Goal: Task Accomplishment & Management: Manage account settings

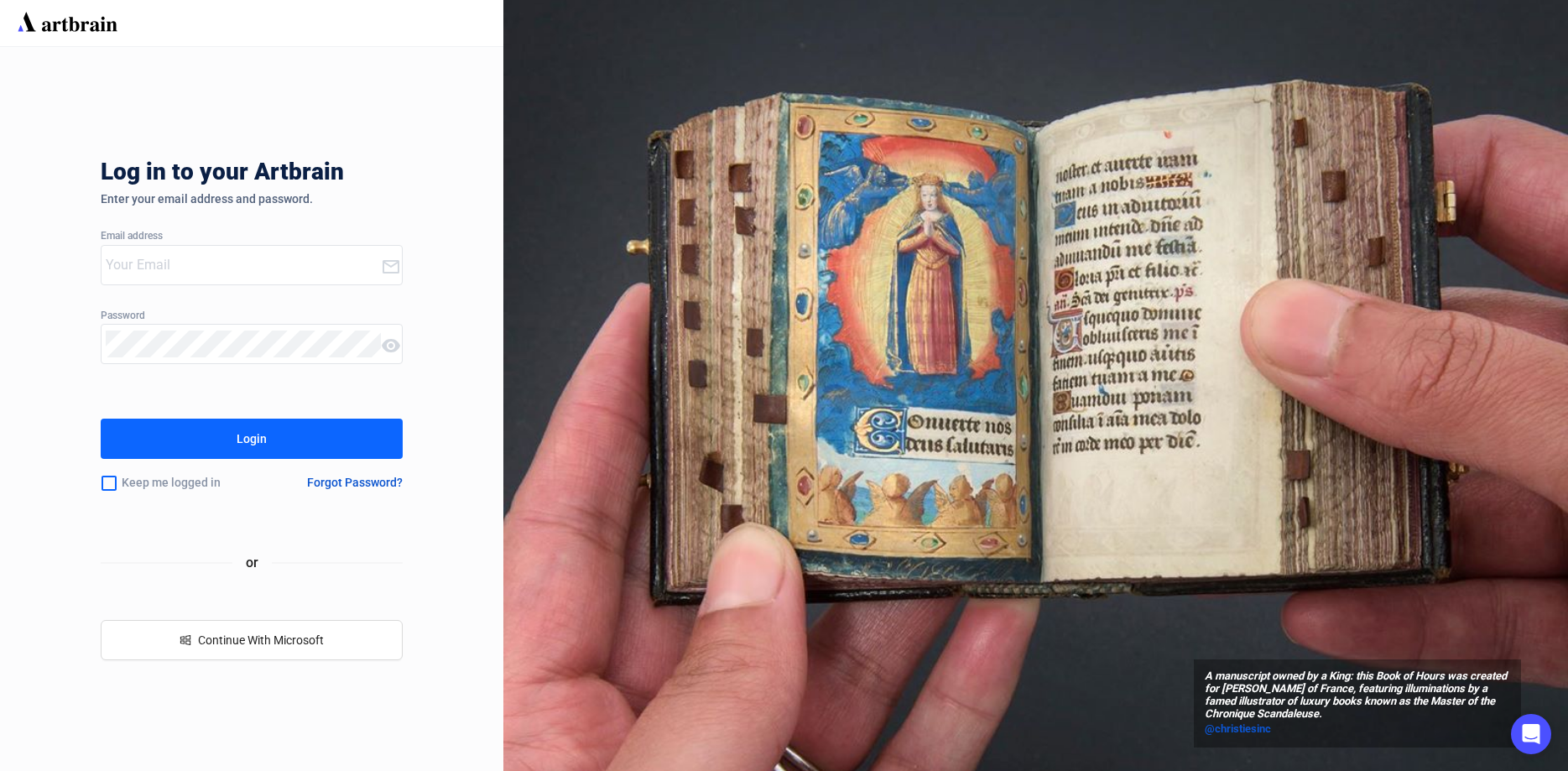
click at [144, 279] on div at bounding box center [241, 265] width 280 height 39
type input "[EMAIL_ADDRESS][DOMAIN_NAME]"
click at [333, 442] on button "Login" at bounding box center [251, 439] width 302 height 40
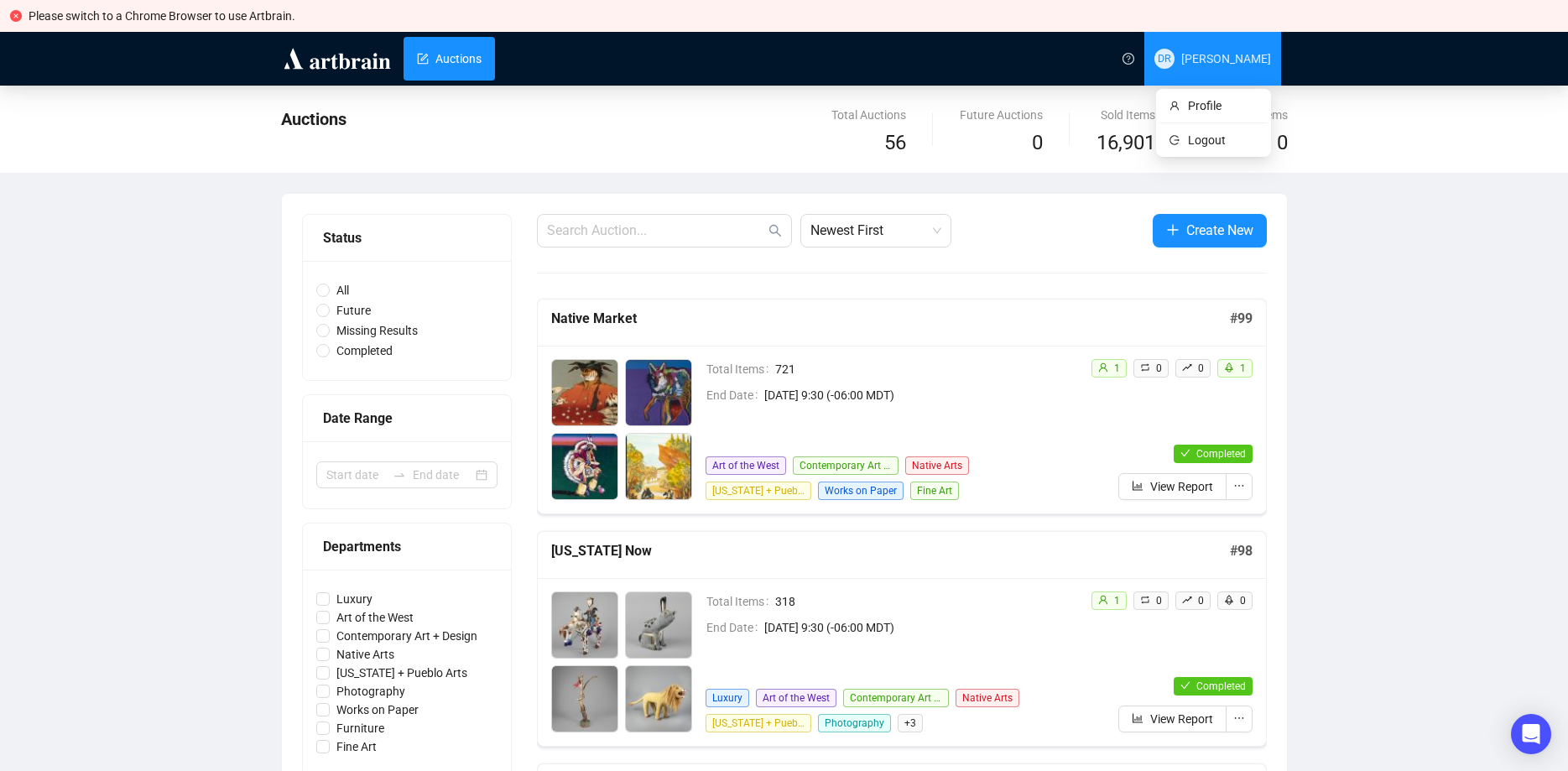
click at [1178, 59] on span "[PERSON_NAME]" at bounding box center [1213, 58] width 117 height 54
click at [1211, 103] on span "Profile" at bounding box center [1222, 106] width 70 height 18
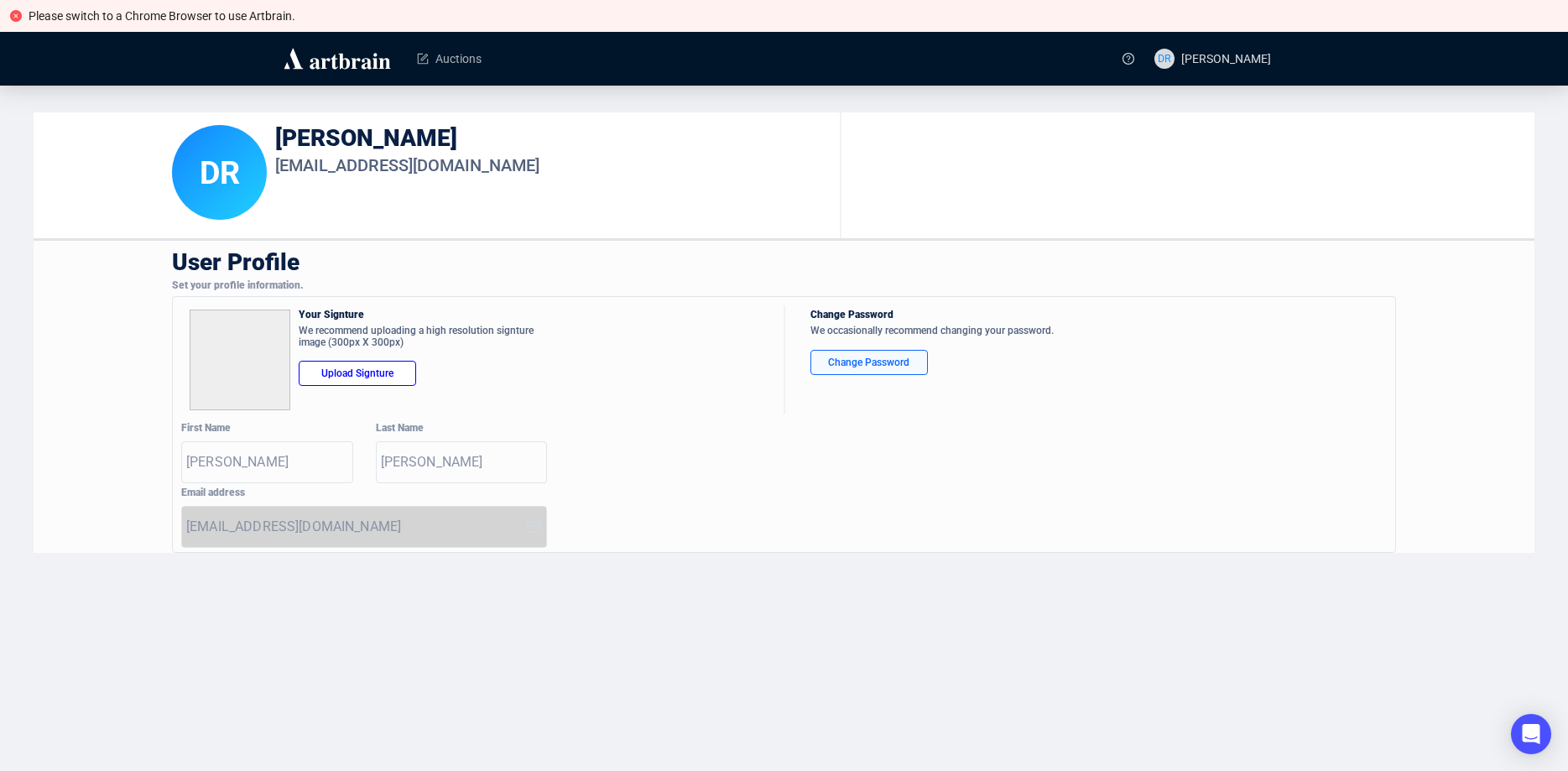
click at [876, 366] on div "Change Password" at bounding box center [868, 362] width 89 height 17
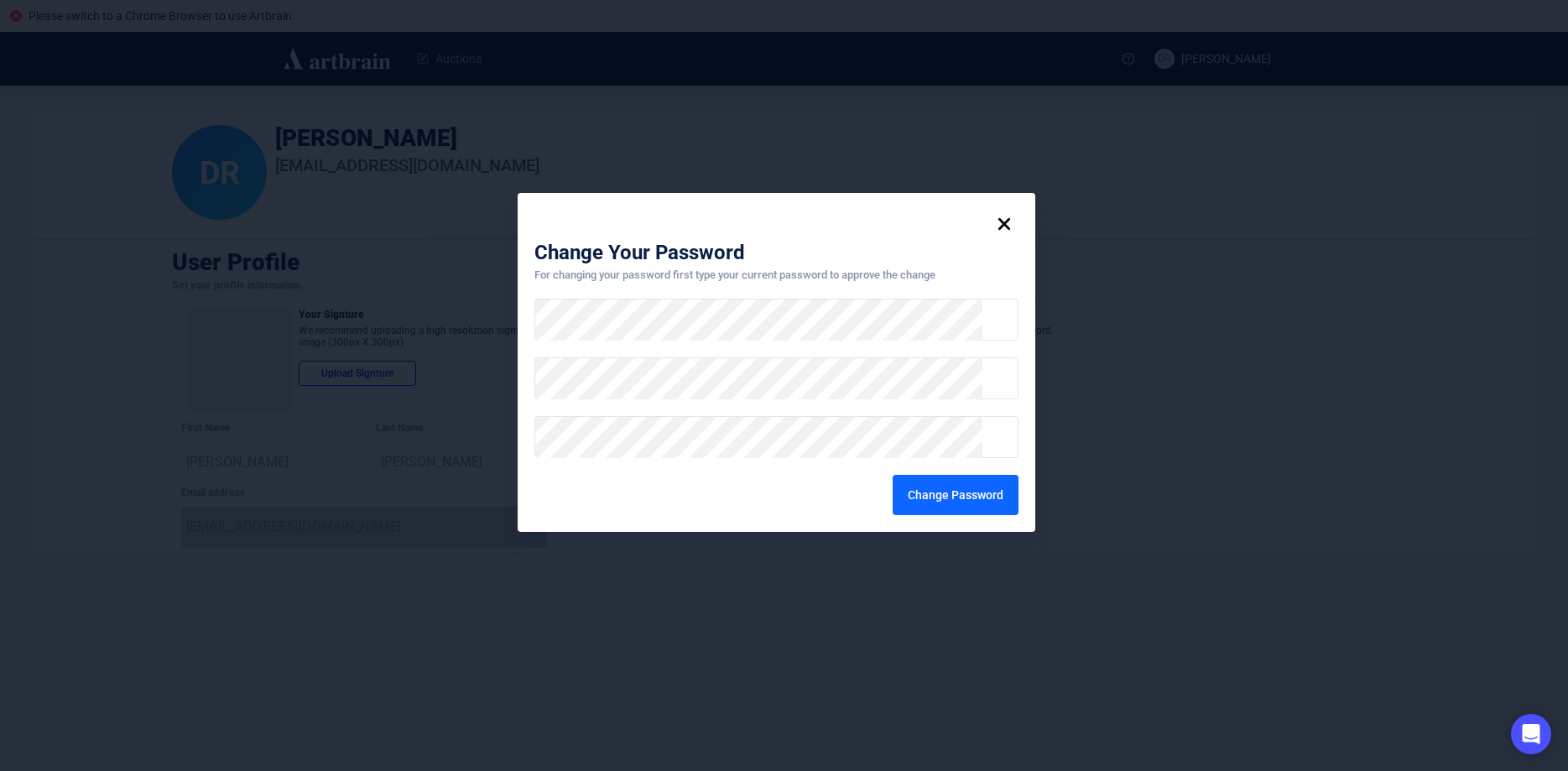
click at [942, 494] on div "Change Password" at bounding box center [956, 495] width 96 height 27
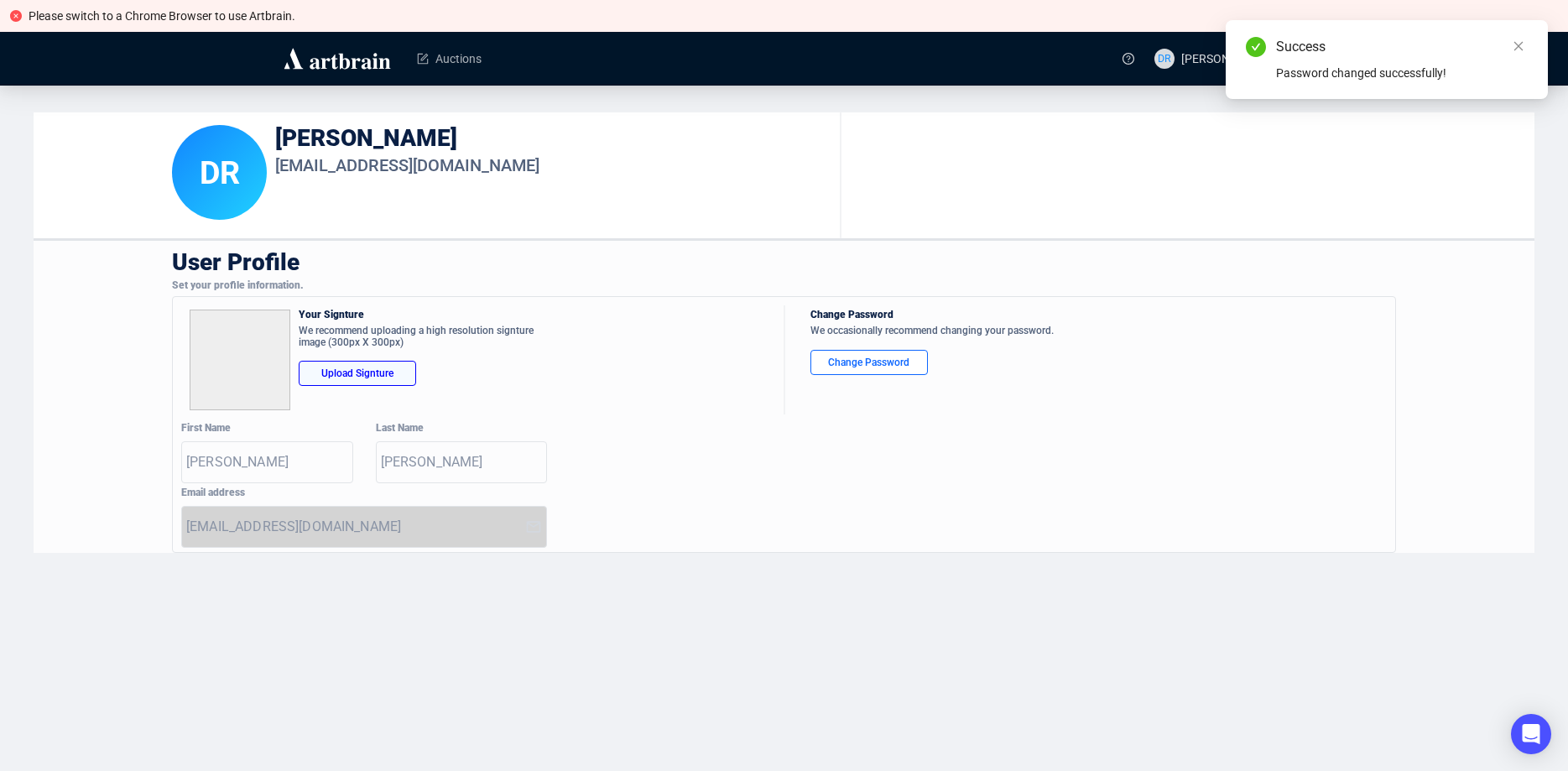
click at [329, 373] on div "Upload Signture" at bounding box center [357, 373] width 89 height 17
click at [1519, 47] on icon "close" at bounding box center [1518, 46] width 11 height 11
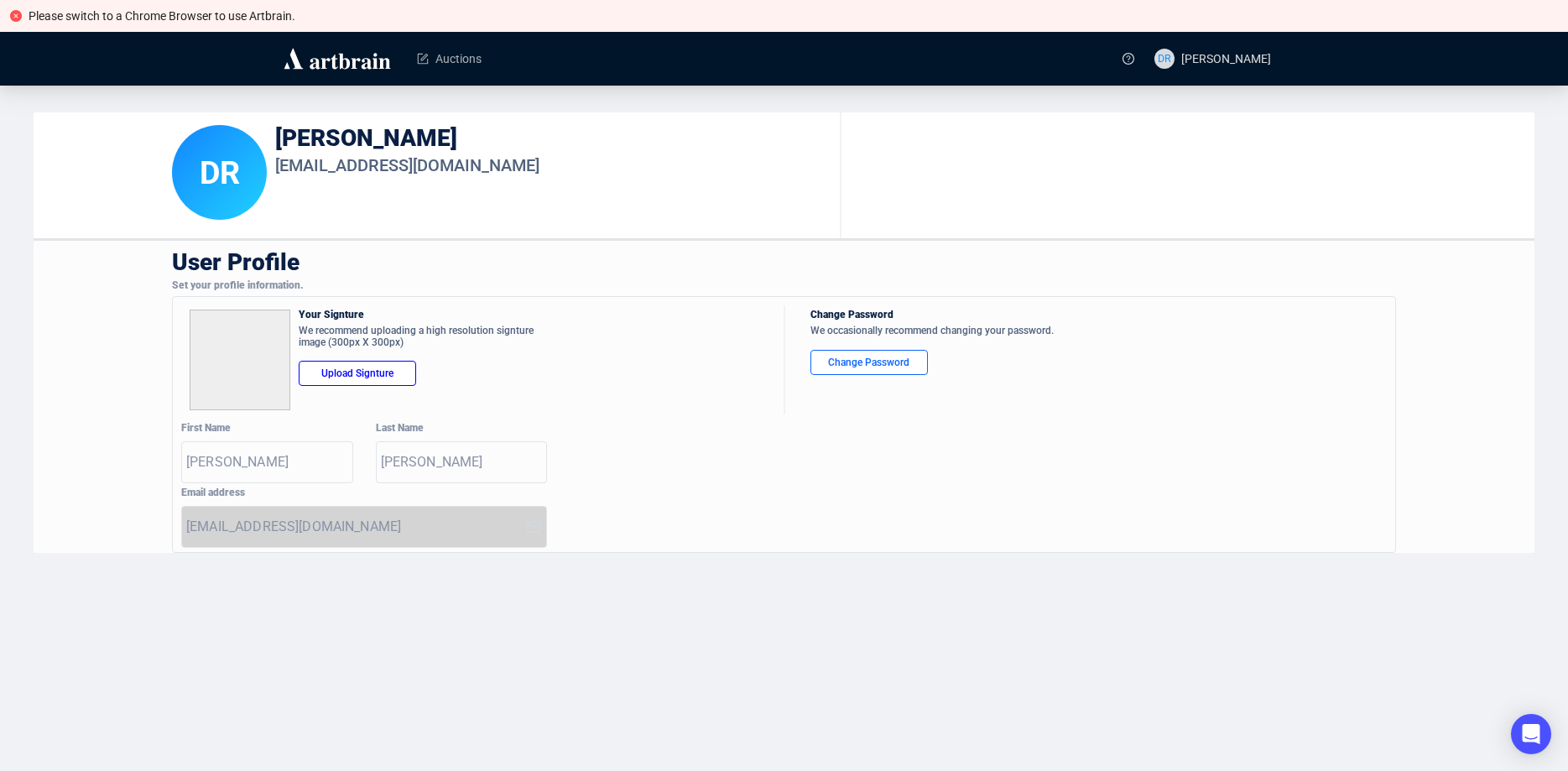
click at [695, 598] on div "Please switch to a Chrome Browser to use Artbrain. Auctions [PERSON_NAME] [PERS…" at bounding box center [784, 386] width 1568 height 771
click at [345, 52] on img at bounding box center [337, 58] width 113 height 27
click at [387, 57] on img at bounding box center [337, 58] width 113 height 27
click at [463, 60] on link "Auctions" at bounding box center [449, 59] width 64 height 44
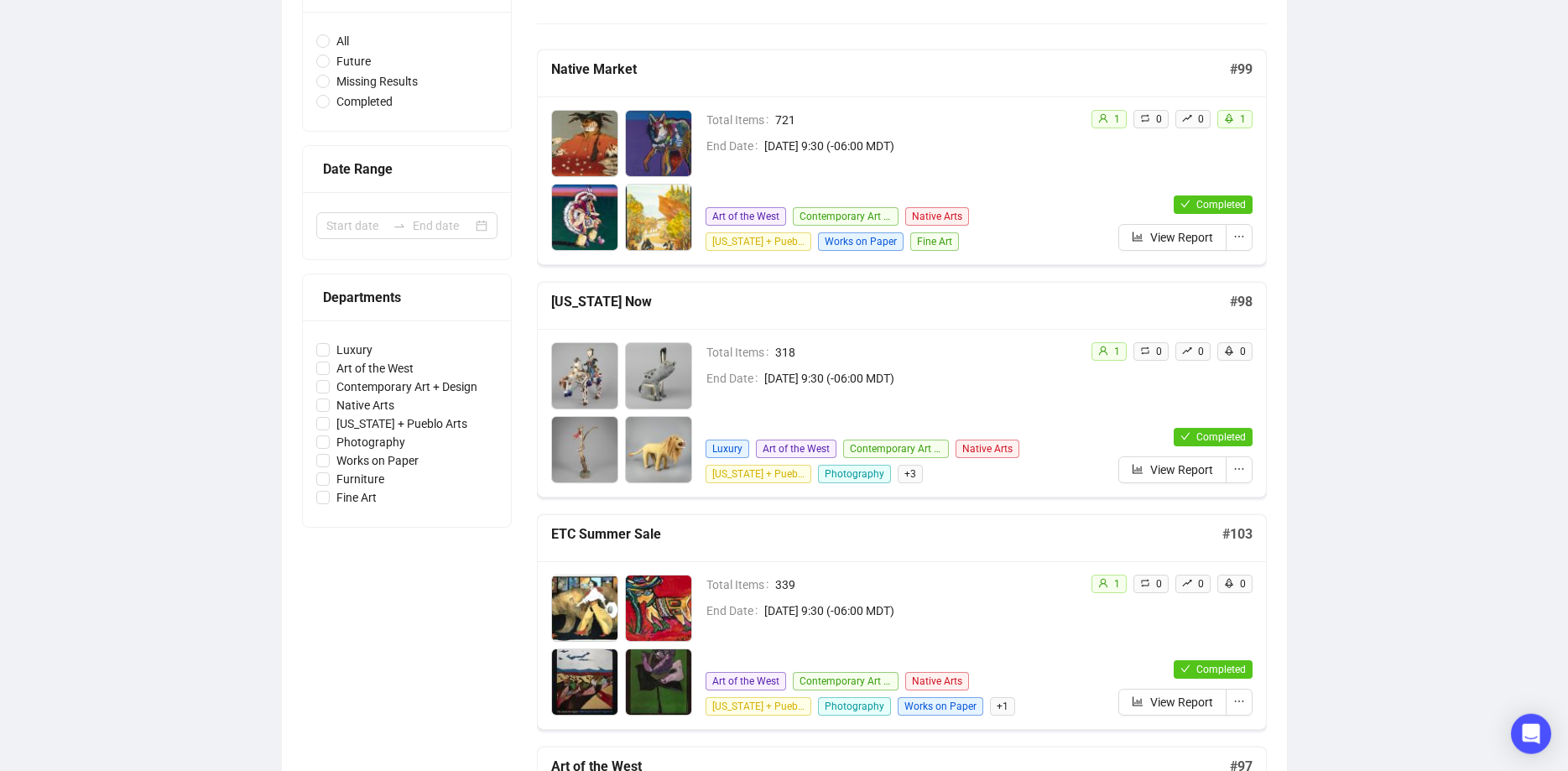
scroll to position [257, 0]
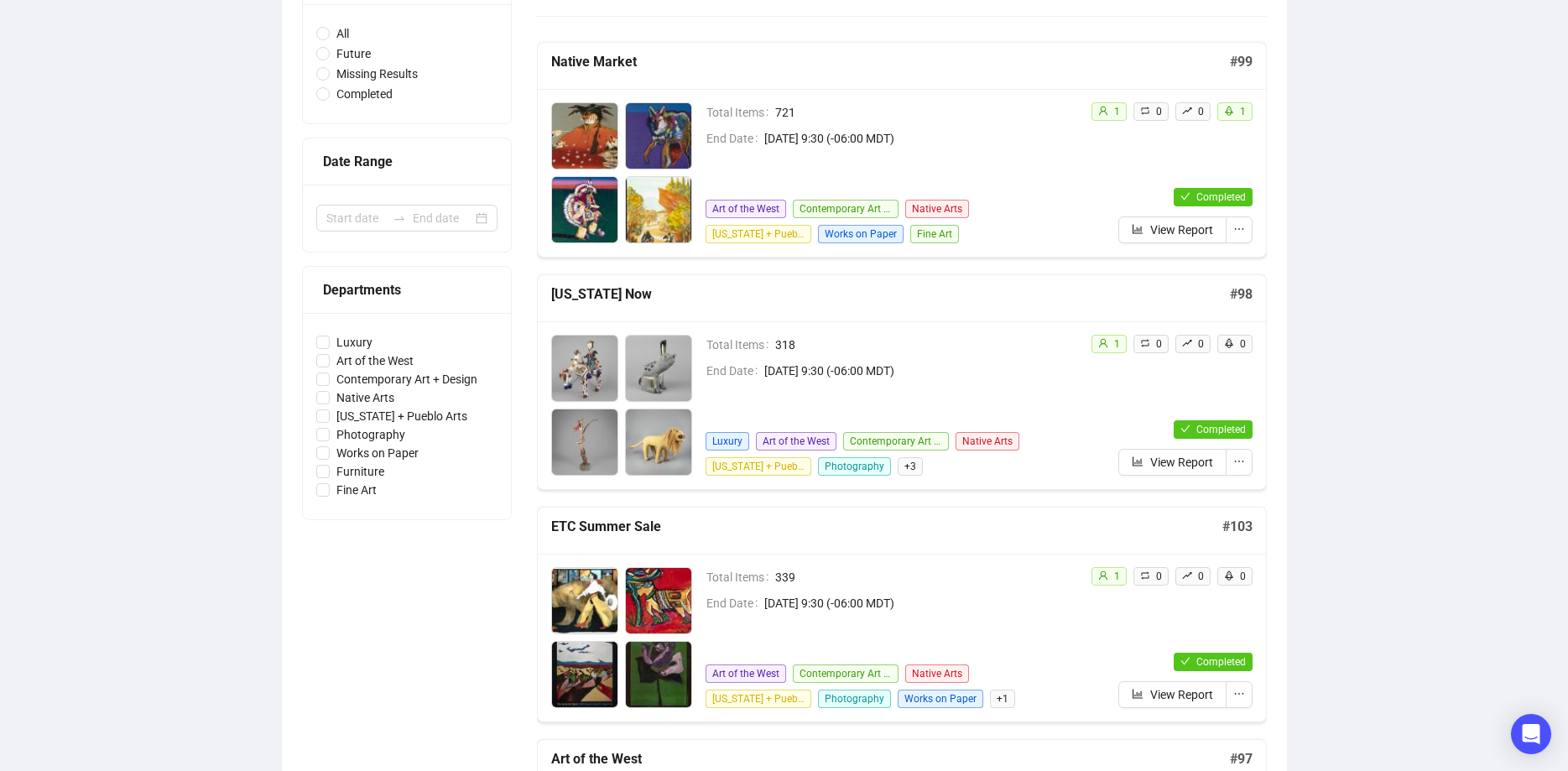
click at [657, 133] on img at bounding box center [658, 136] width 65 height 65
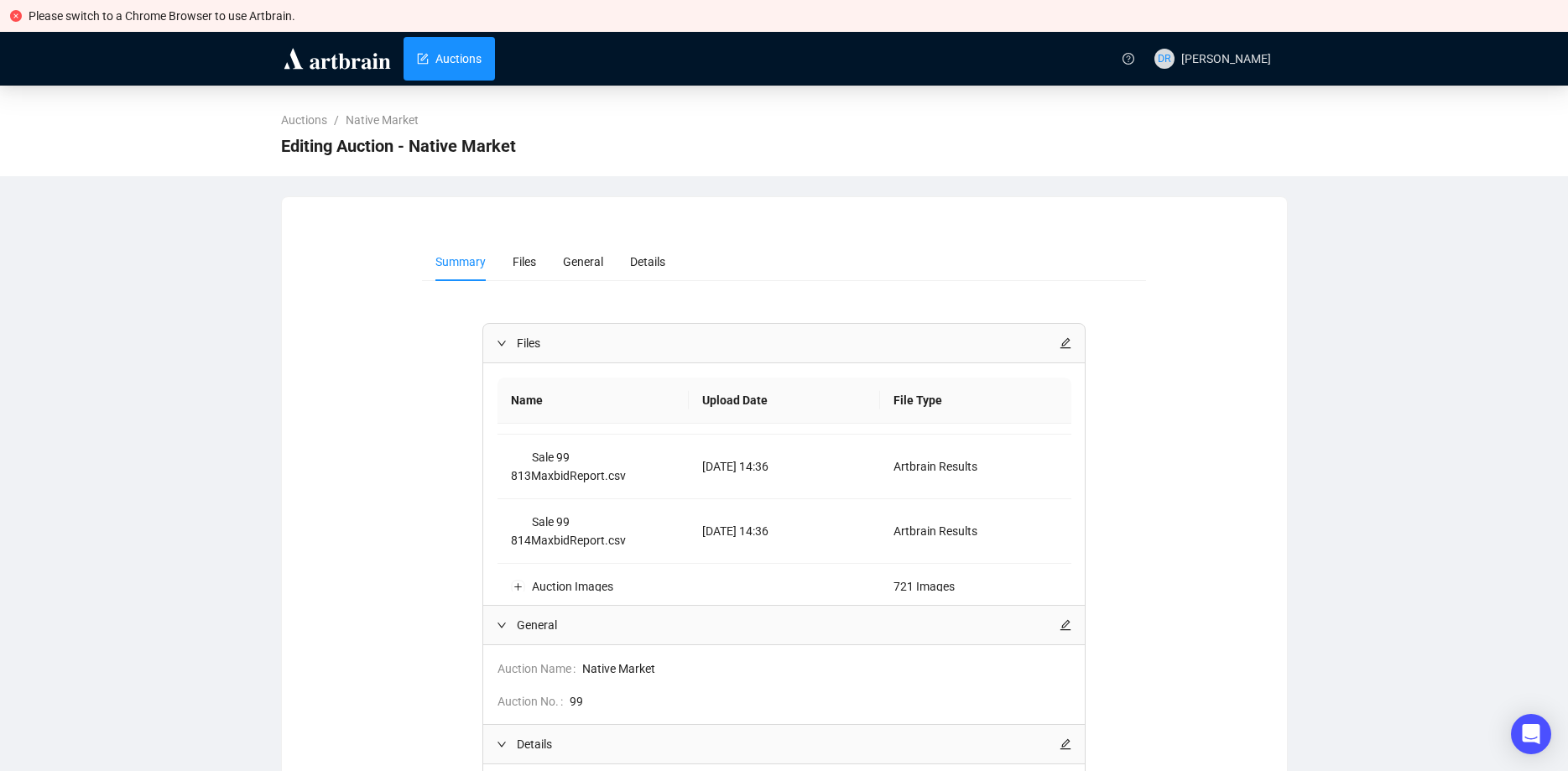
click at [467, 73] on link "Auctions" at bounding box center [449, 59] width 64 height 44
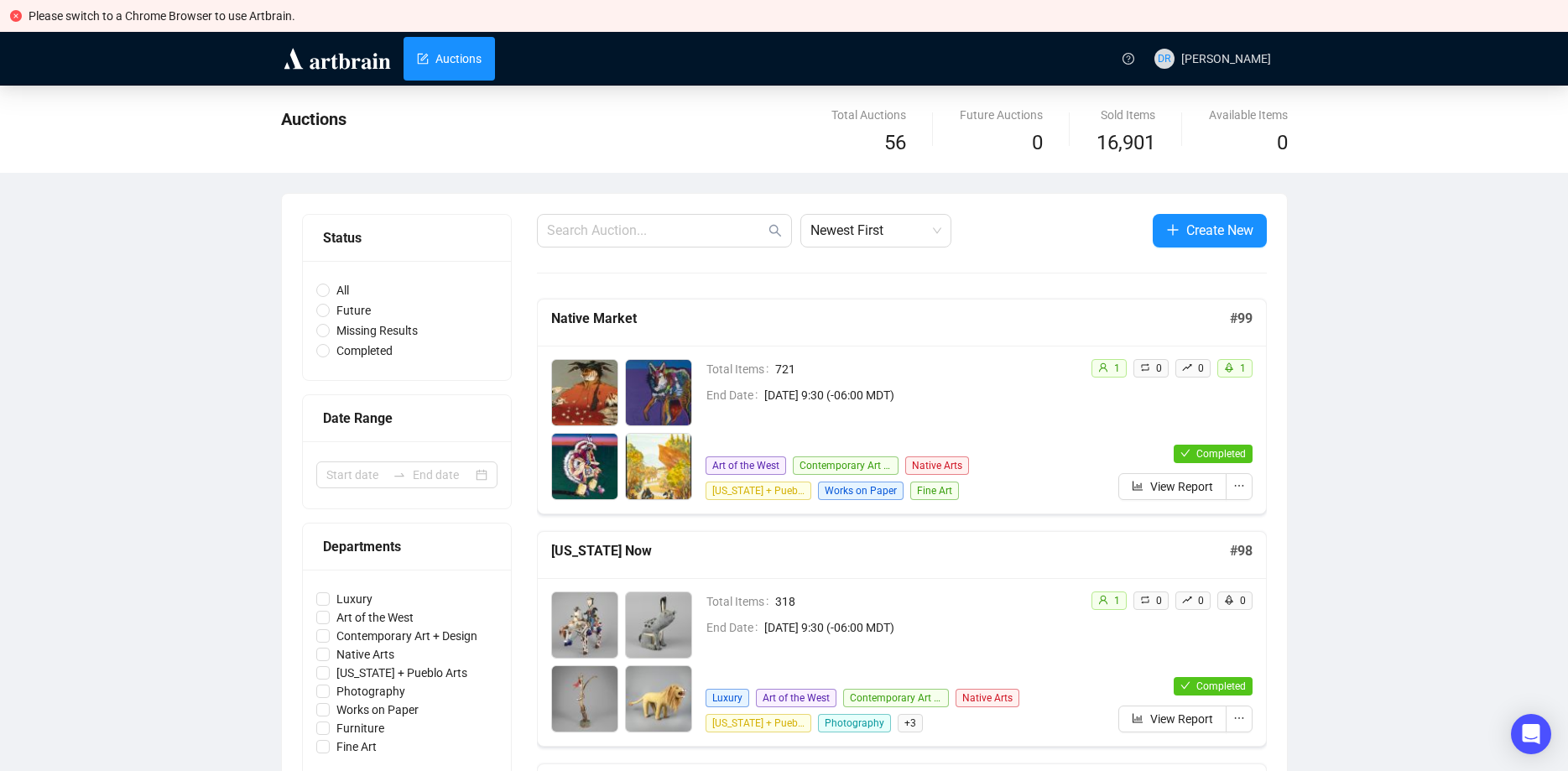
click at [702, 375] on div "Total Items 721 End Date [DATE] 9:30 (-06:00 MDT) Art of the West Contemporary …" at bounding box center [814, 430] width 526 height 141
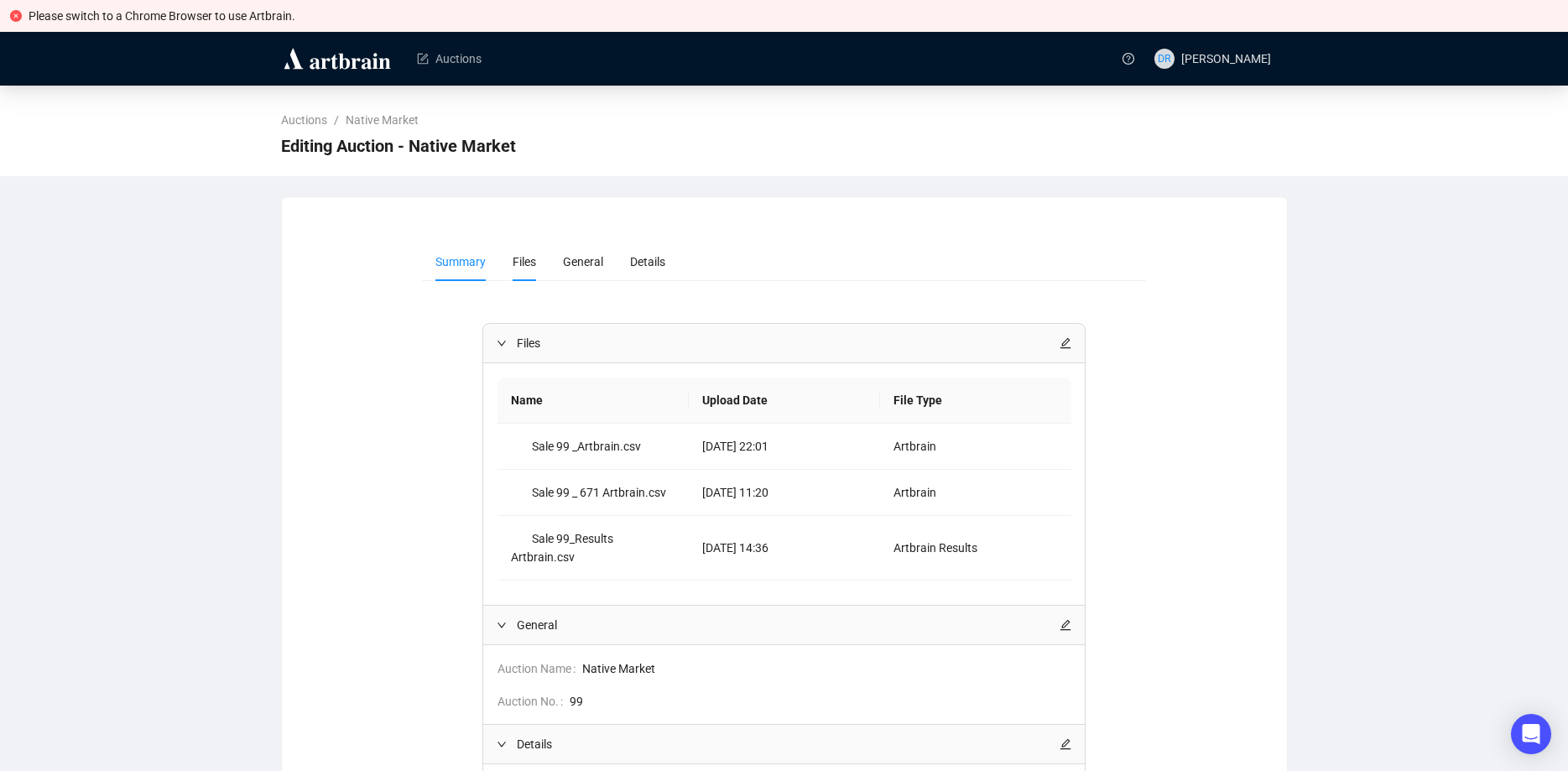
click at [524, 266] on span "Files" at bounding box center [524, 261] width 24 height 13
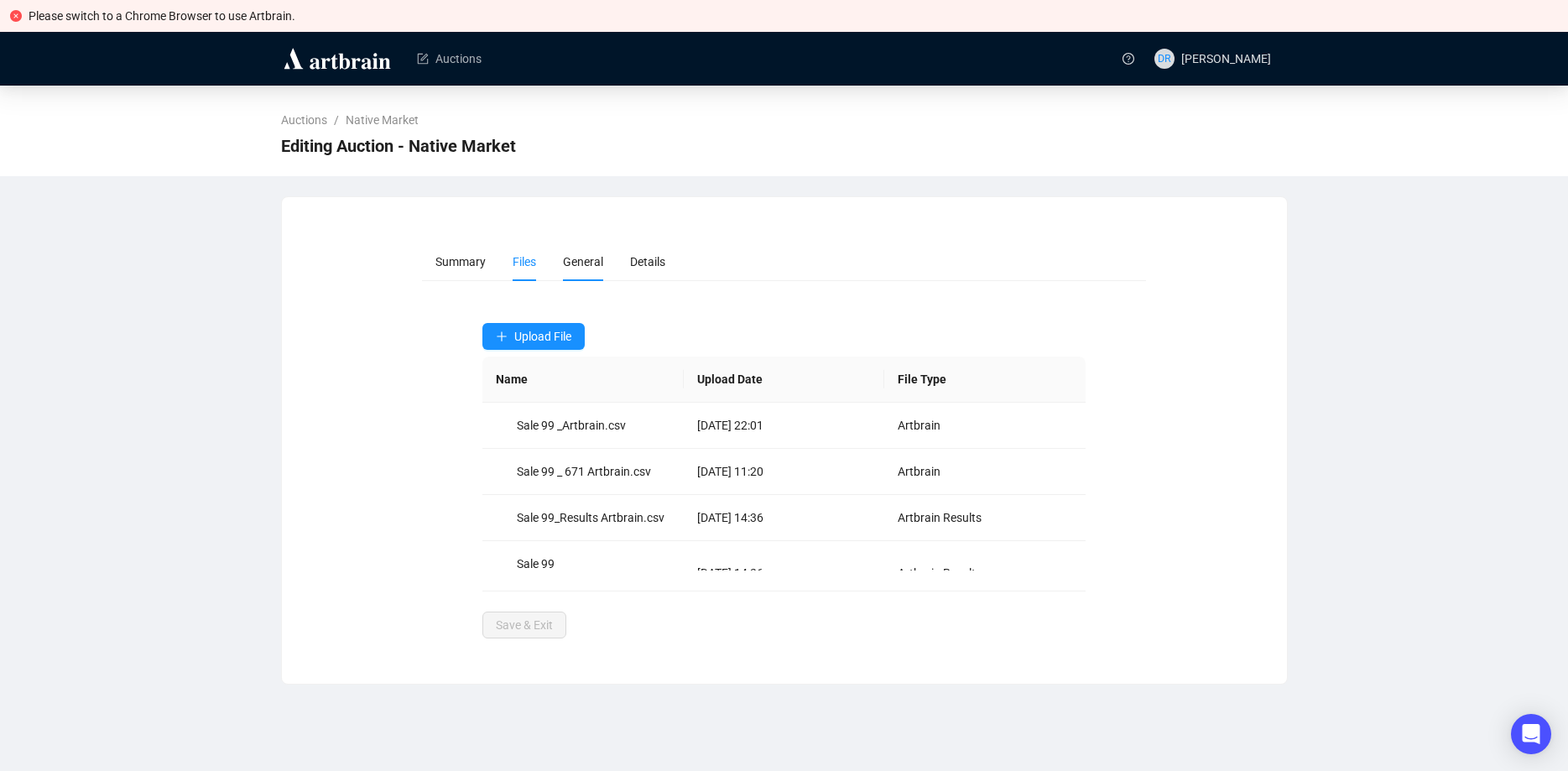
click at [579, 271] on li "General" at bounding box center [583, 262] width 67 height 39
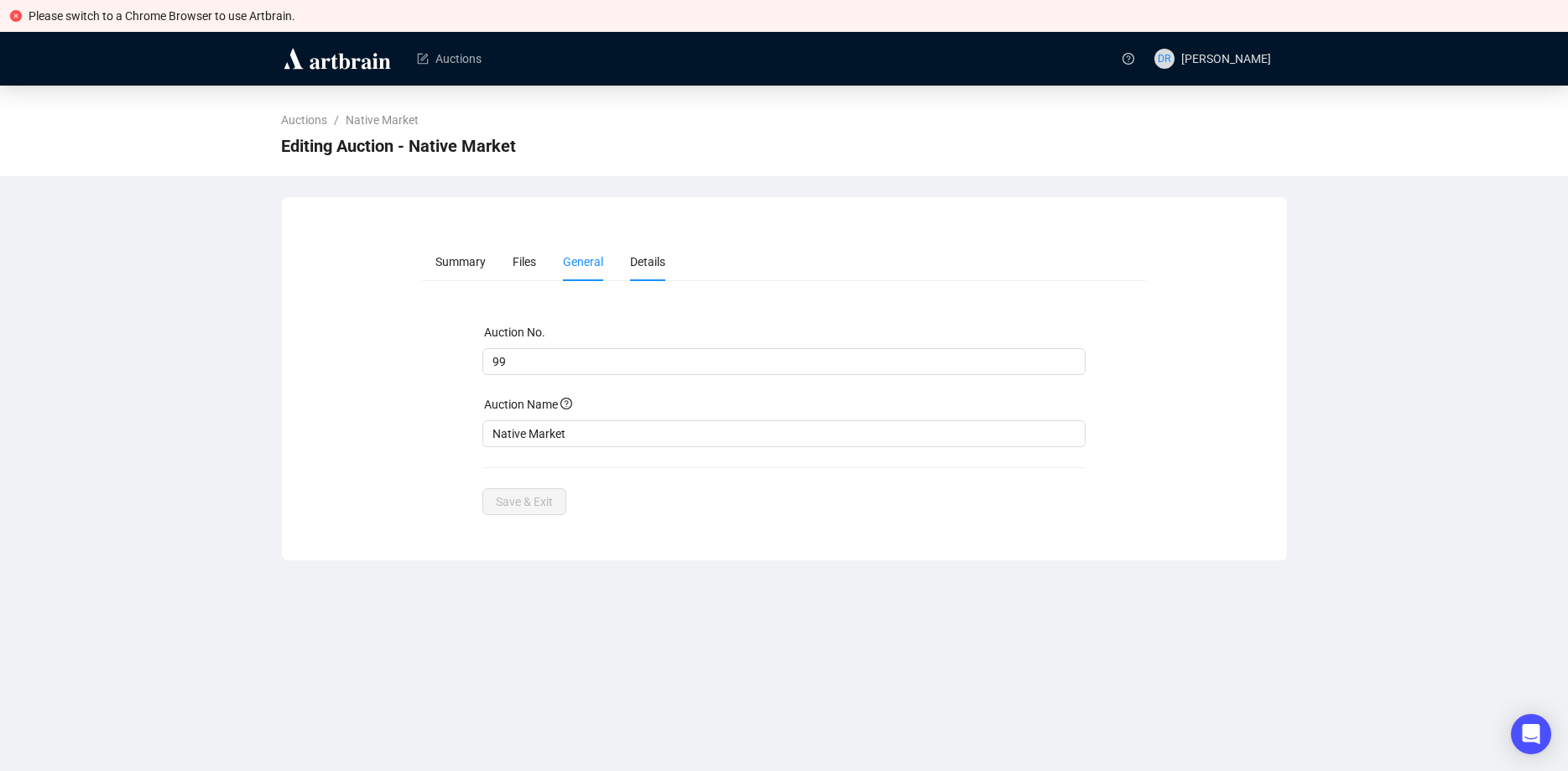
click at [656, 259] on span "Details" at bounding box center [648, 261] width 35 height 13
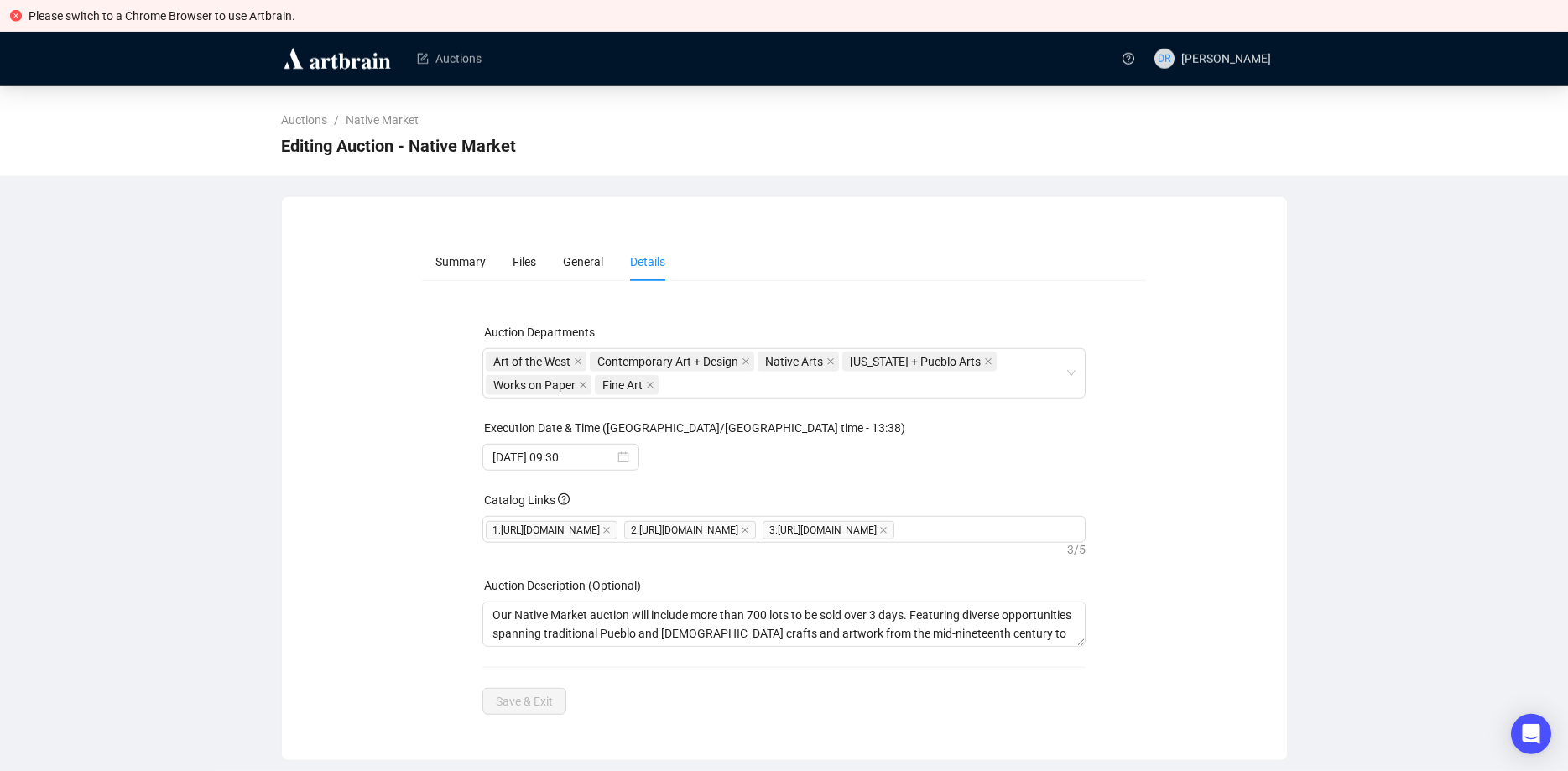
scroll to position [30, 0]
